Goal: Task Accomplishment & Management: Use online tool/utility

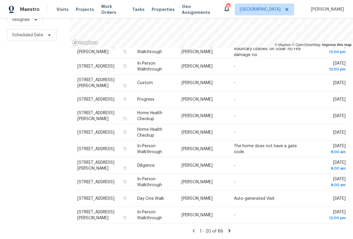
scroll to position [77, 0]
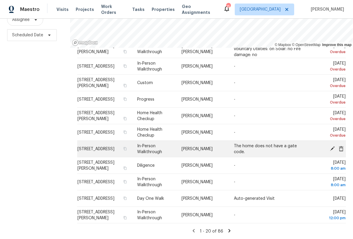
click at [91, 150] on td "[STREET_ADDRESS]" at bounding box center [104, 149] width 55 height 17
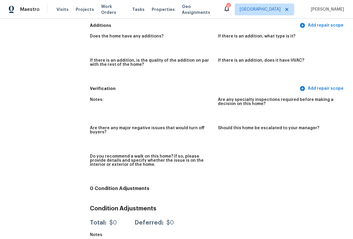
scroll to position [881, 0]
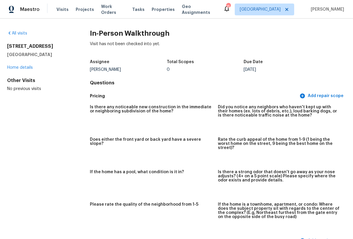
scroll to position [0, 0]
click at [18, 34] on link "All visits" at bounding box center [17, 33] width 20 height 4
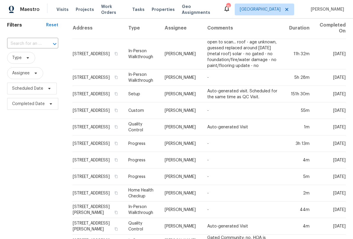
scroll to position [37, 0]
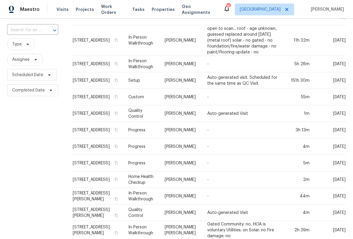
click at [54, 189] on div "Filters Reset ​ Type Assignee Scheduled Date Completed Date" at bounding box center [32, 195] width 65 height 392
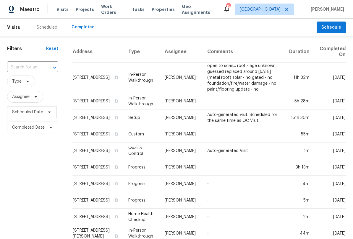
scroll to position [0, 0]
click at [56, 200] on div "Filters Reset ​ Type Assignee Scheduled Date Completed Date" at bounding box center [32, 232] width 65 height 392
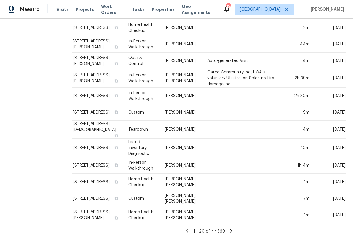
scroll to position [196, 0]
click at [230, 231] on icon at bounding box center [231, 230] width 2 height 3
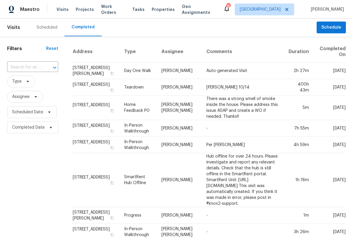
scroll to position [0, 0]
click at [44, 28] on div "Scheduled" at bounding box center [47, 28] width 21 height 6
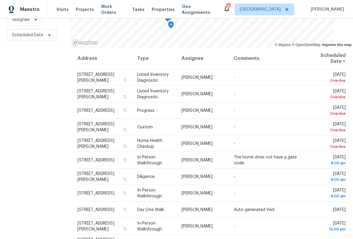
scroll to position [77, 0]
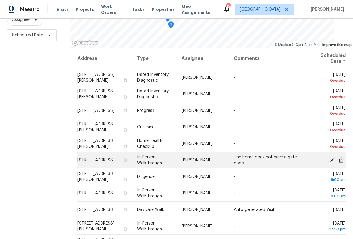
click at [331, 160] on icon at bounding box center [332, 159] width 5 height 5
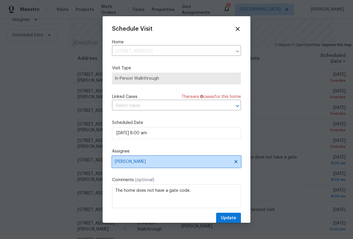
click at [235, 163] on icon at bounding box center [235, 162] width 5 height 5
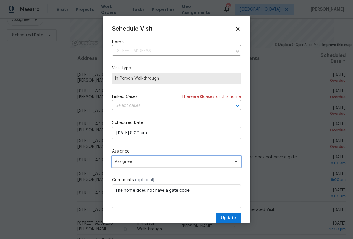
click at [214, 164] on span "Assignee" at bounding box center [173, 162] width 116 height 5
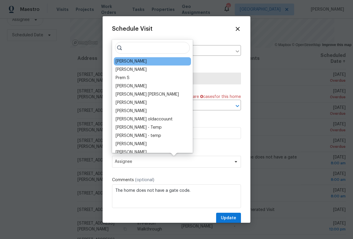
click at [134, 62] on div "[PERSON_NAME]" at bounding box center [131, 62] width 31 height 6
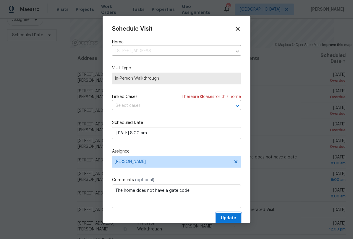
click at [231, 220] on span "Update" at bounding box center [228, 218] width 15 height 7
